Goal: Transaction & Acquisition: Subscribe to service/newsletter

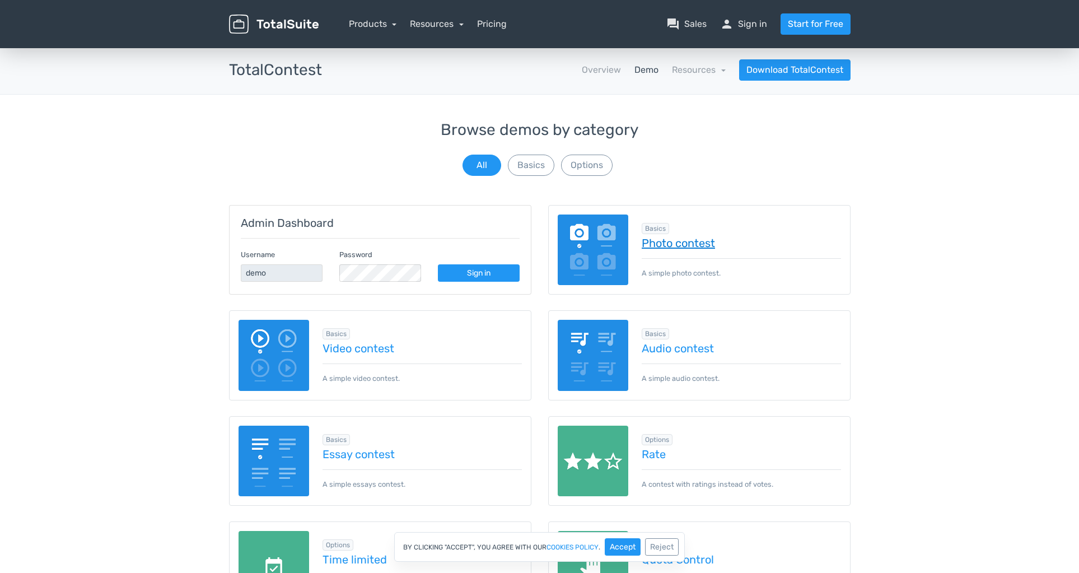
click at [667, 245] on link "Photo contest" at bounding box center [740, 243] width 199 height 12
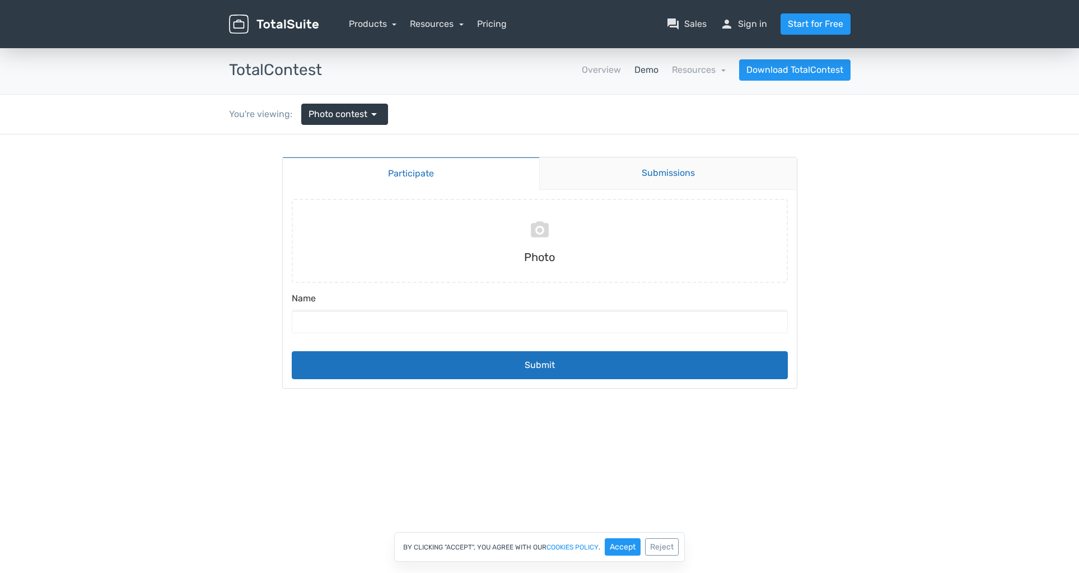
click at [662, 173] on link "Submissions" at bounding box center [667, 173] width 257 height 32
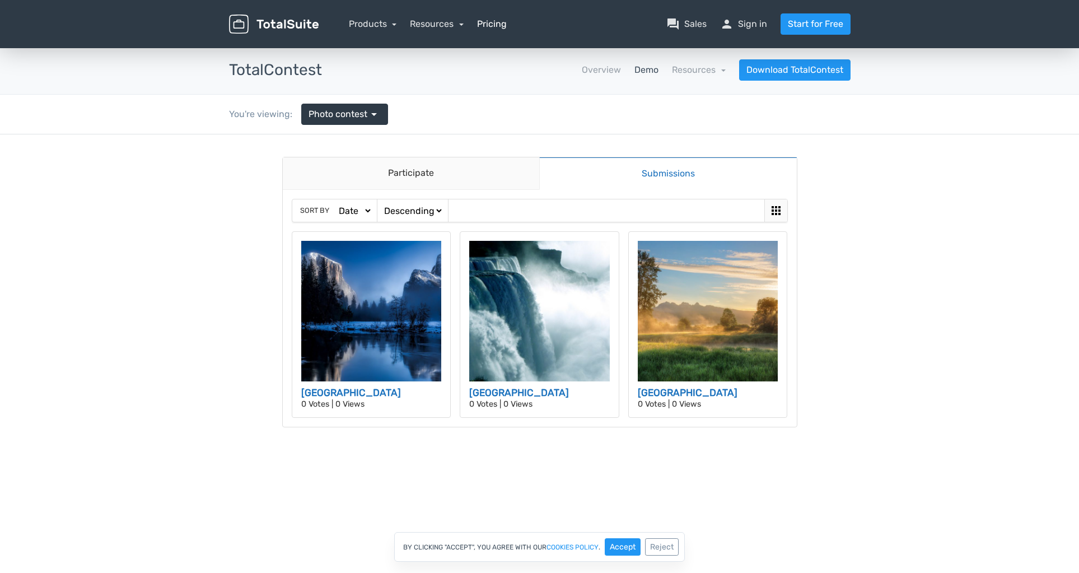
click at [480, 20] on link "Pricing" at bounding box center [492, 23] width 30 height 13
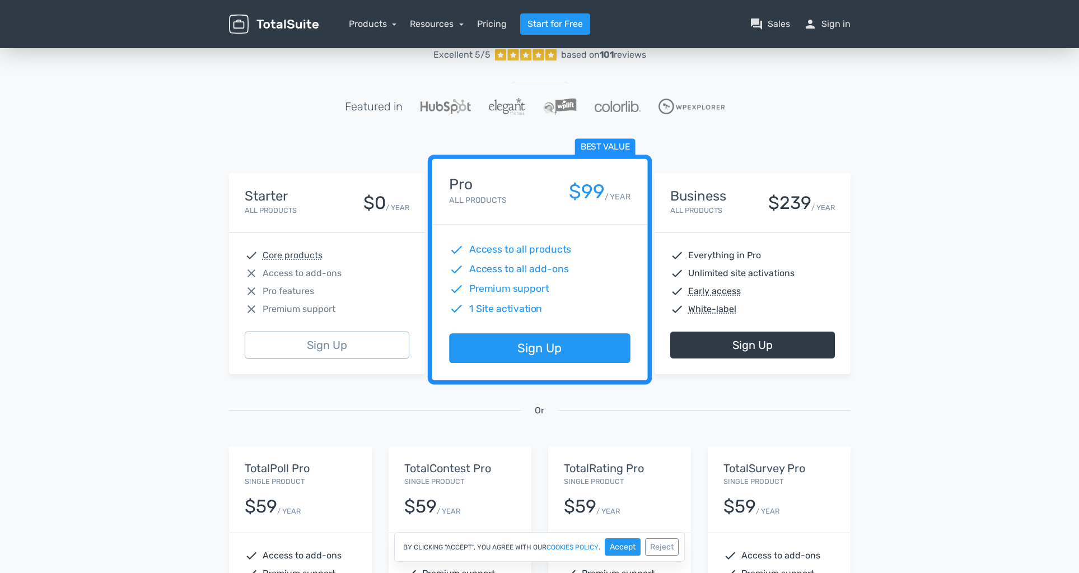
scroll to position [68, 0]
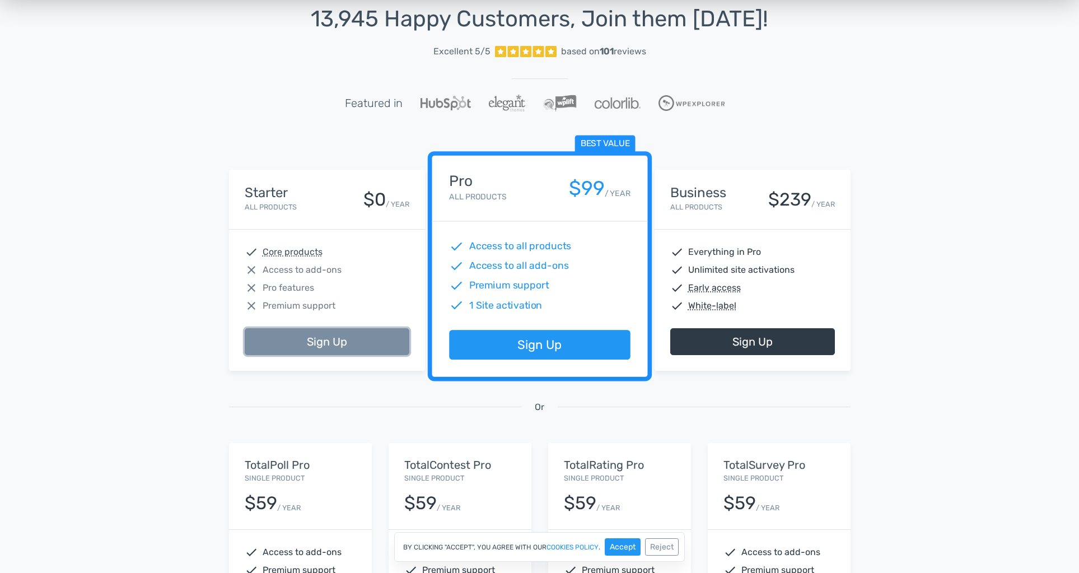
click at [344, 345] on link "Sign Up" at bounding box center [327, 341] width 165 height 27
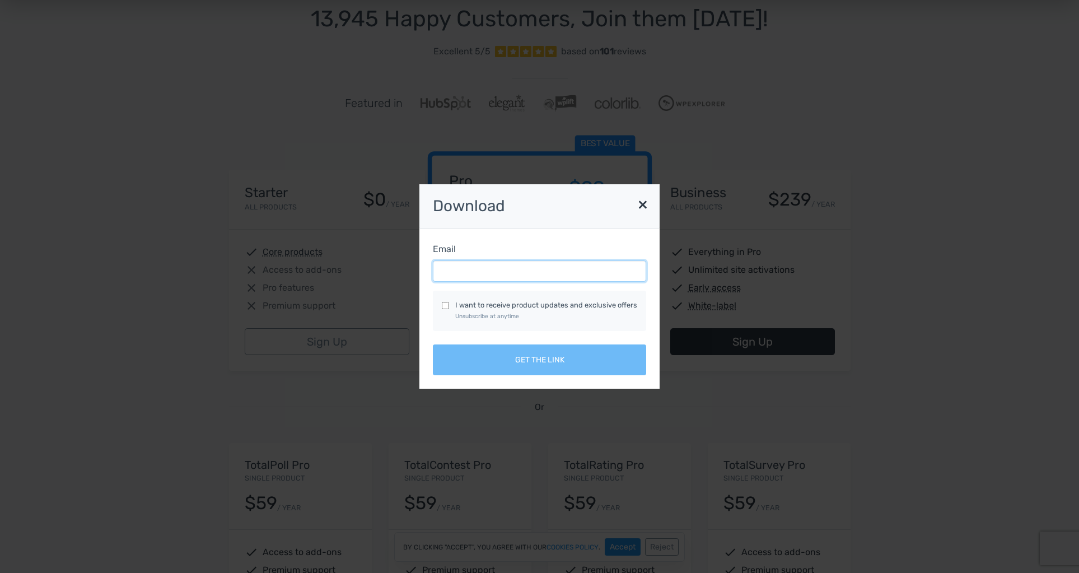
click at [557, 270] on input "Email" at bounding box center [539, 270] width 213 height 21
click at [542, 278] on input "Email" at bounding box center [539, 270] width 213 height 21
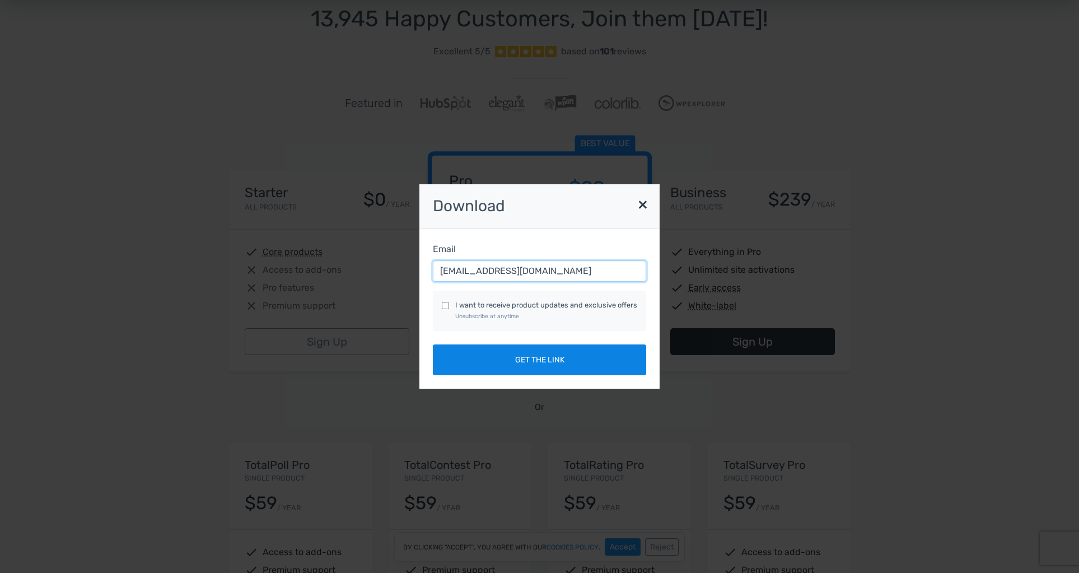
type input "jpetrocy@lpme.org"
click at [538, 357] on button "Get the link" at bounding box center [539, 359] width 213 height 31
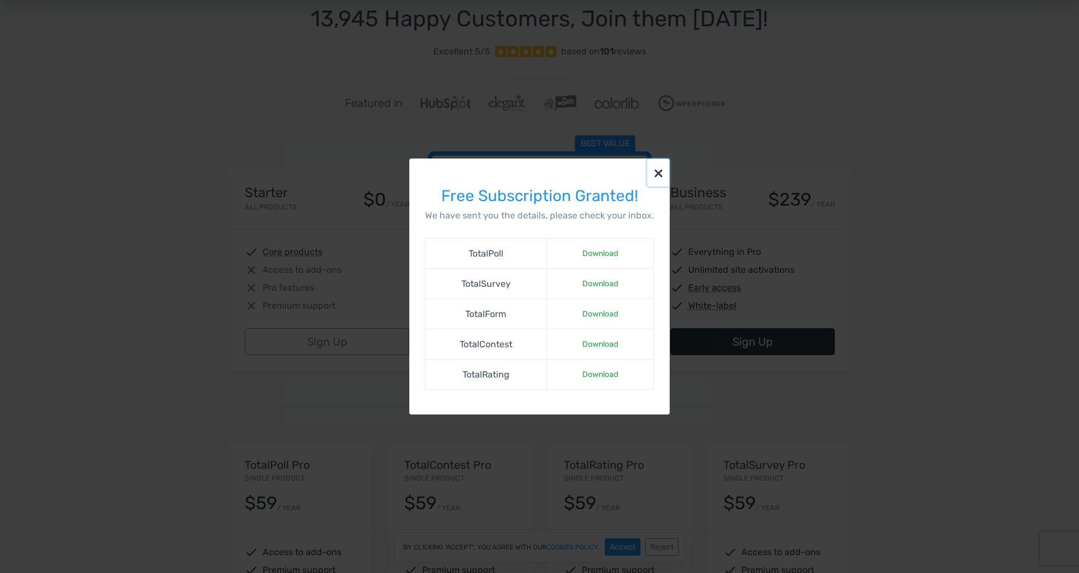
click at [659, 176] on button "×" at bounding box center [658, 172] width 22 height 28
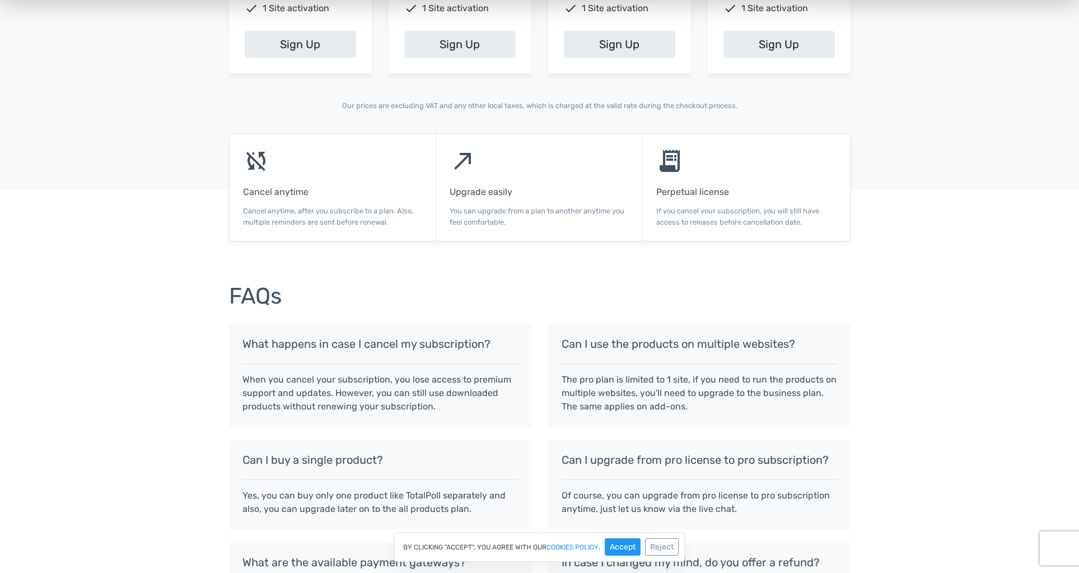
scroll to position [0, 0]
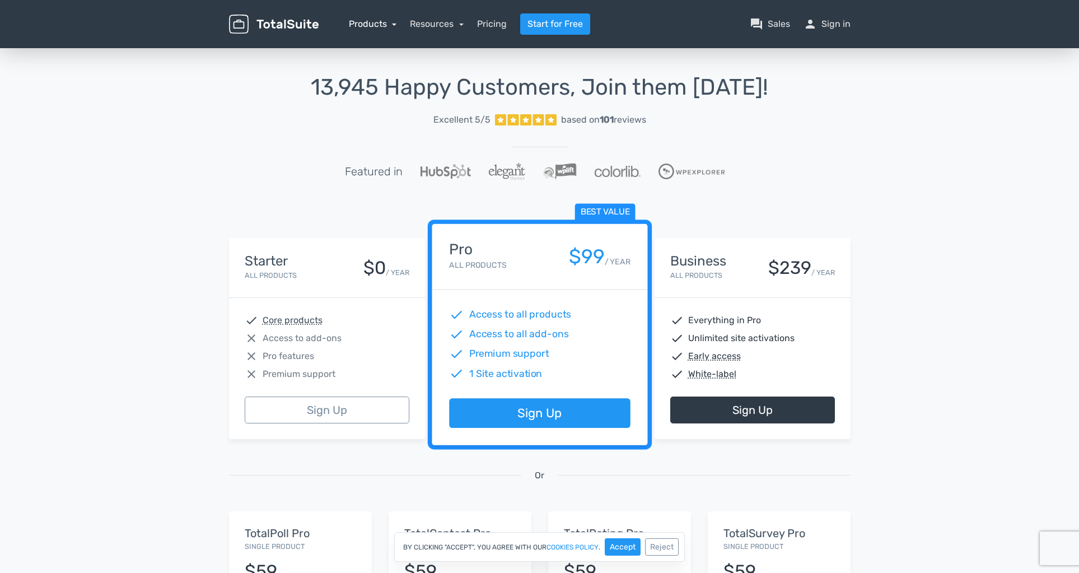
click at [374, 28] on link "Products" at bounding box center [373, 23] width 48 height 11
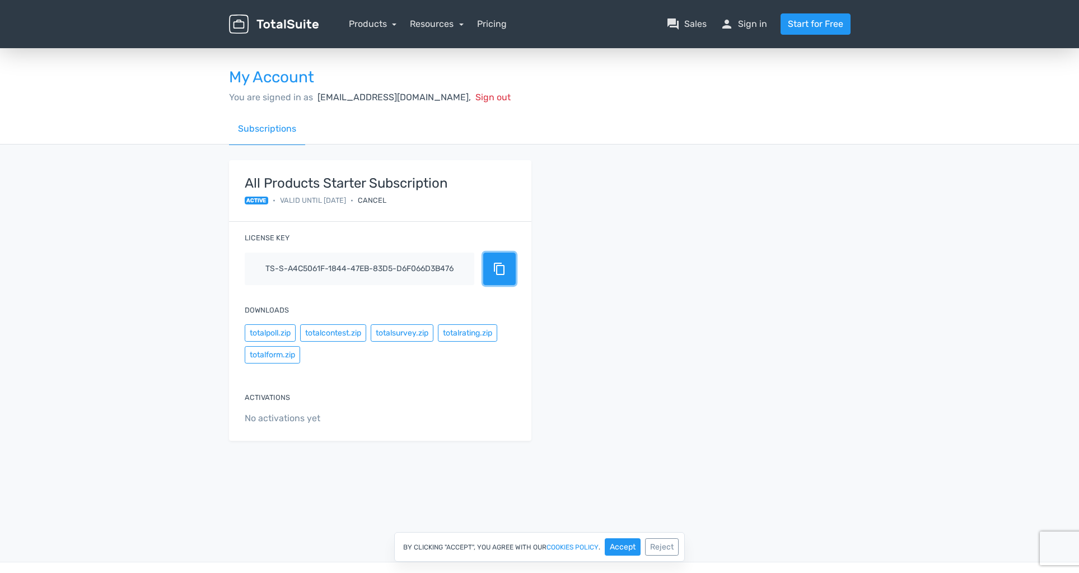
click at [493, 270] on span "content_copy" at bounding box center [499, 268] width 13 height 13
